Goal: Information Seeking & Learning: Find specific fact

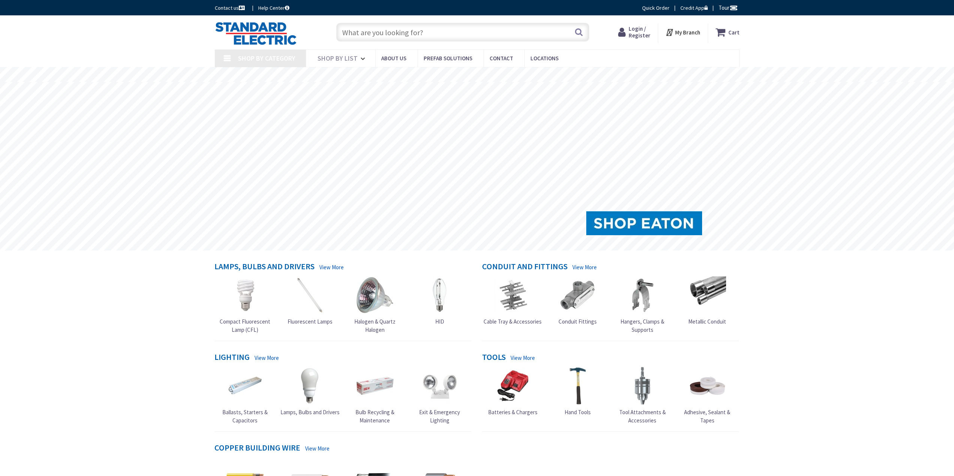
type input "Wessagussett Wetland and [GEOGRAPHIC_DATA] - Historic Conservation Site, [STREE…"
click at [487, 34] on input "text" at bounding box center [462, 32] width 253 height 19
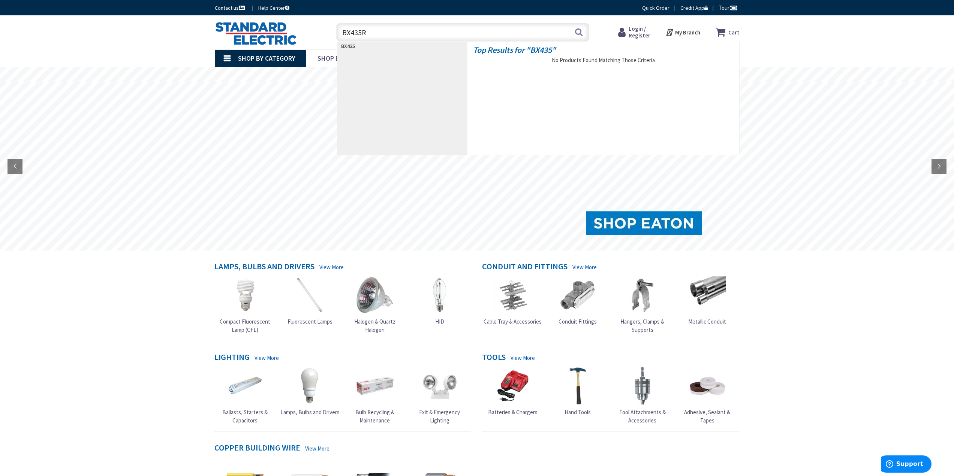
type input "BX435RD"
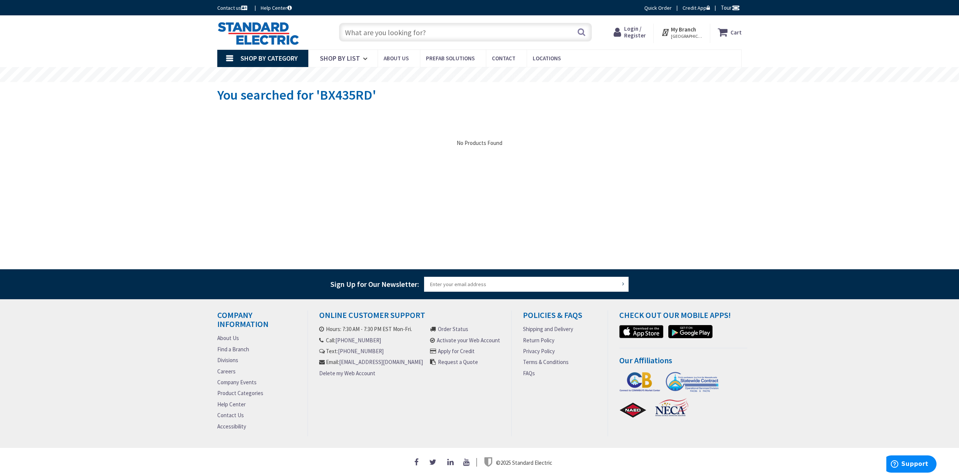
click at [398, 27] on input "text" at bounding box center [465, 32] width 253 height 19
drag, startPoint x: 362, startPoint y: 33, endPoint x: 353, endPoint y: 32, distance: 9.0
click at [354, 33] on input "4" SQ Red" at bounding box center [465, 32] width 253 height 19
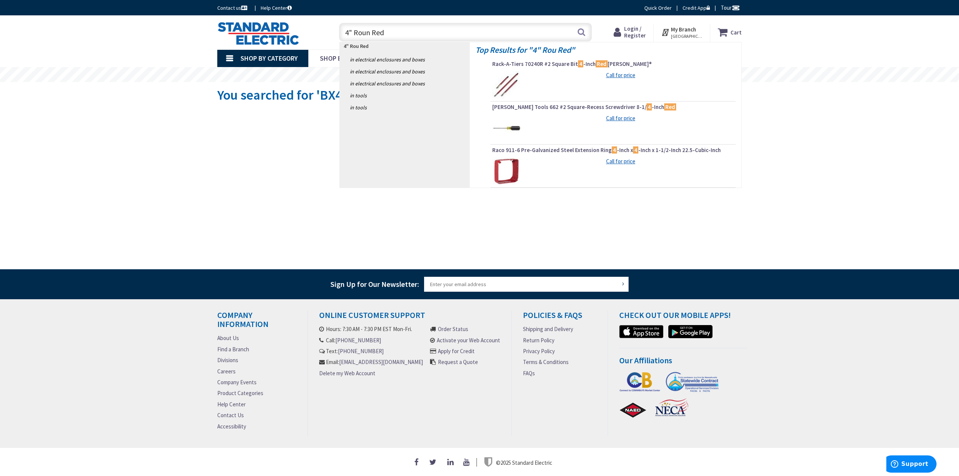
type input "4" Round Red"
